Goal: Task Accomplishment & Management: Manage account settings

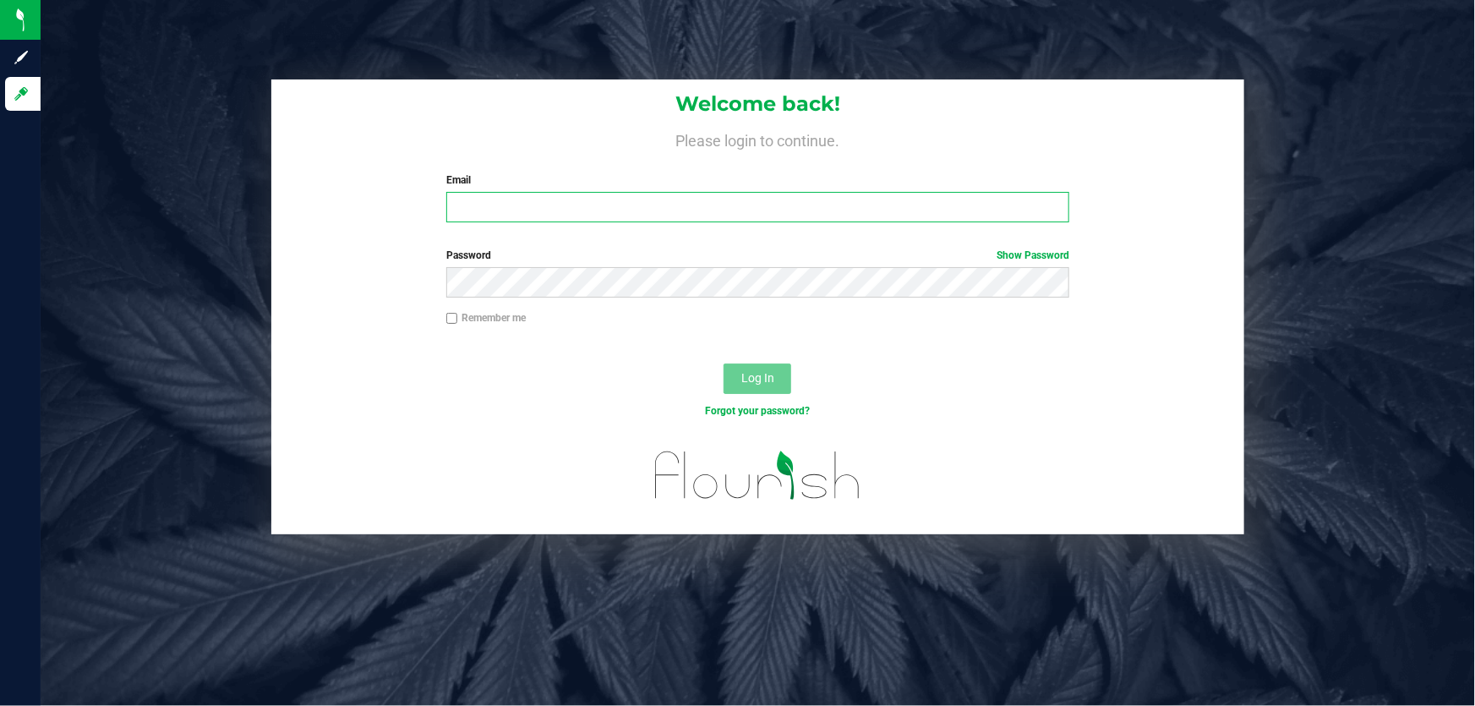
click at [491, 211] on input "Email" at bounding box center [758, 207] width 624 height 30
type input "[EMAIL_ADDRESS][DOMAIN_NAME]"
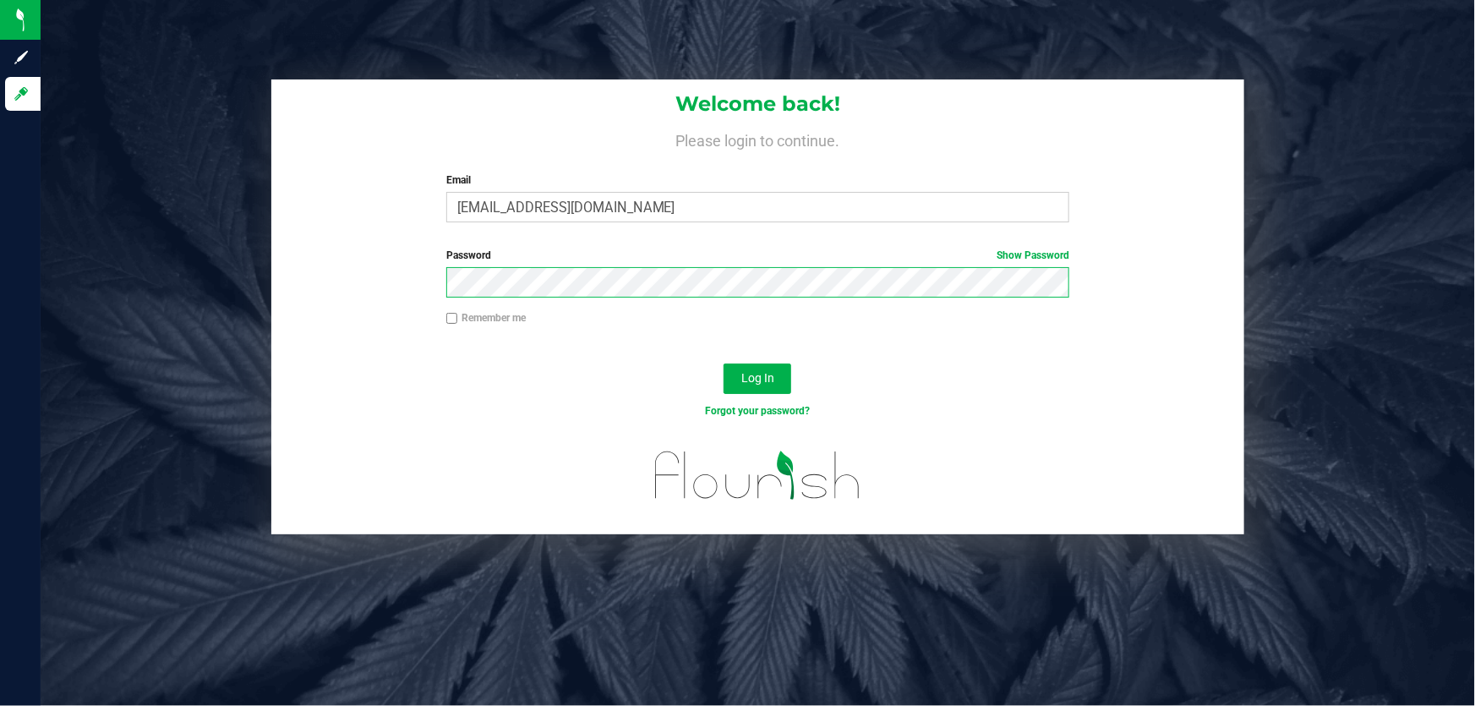
click at [724, 364] on button "Log In" at bounding box center [758, 379] width 68 height 30
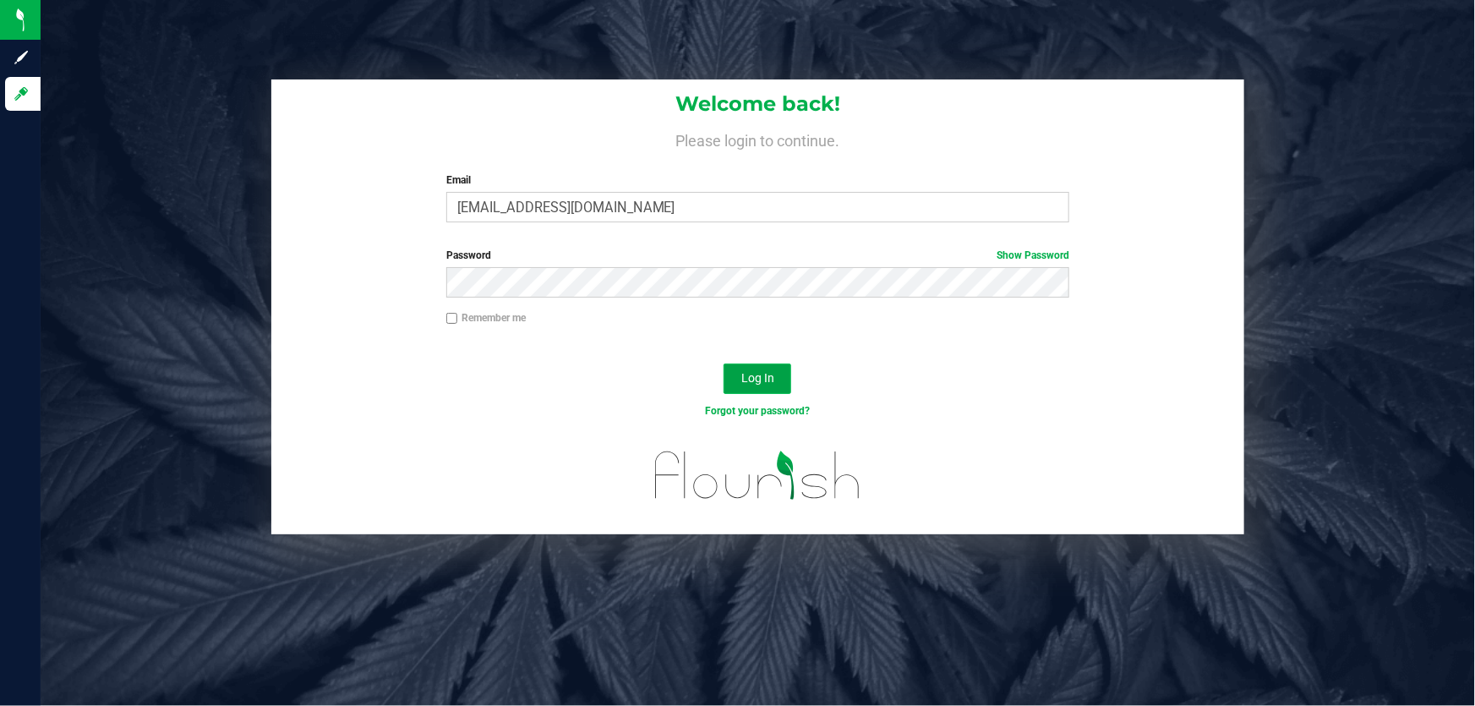
click at [760, 387] on button "Log In" at bounding box center [758, 379] width 68 height 30
click at [748, 379] on span "Log In" at bounding box center [758, 378] width 33 height 14
